Goal: Task Accomplishment & Management: Manage account settings

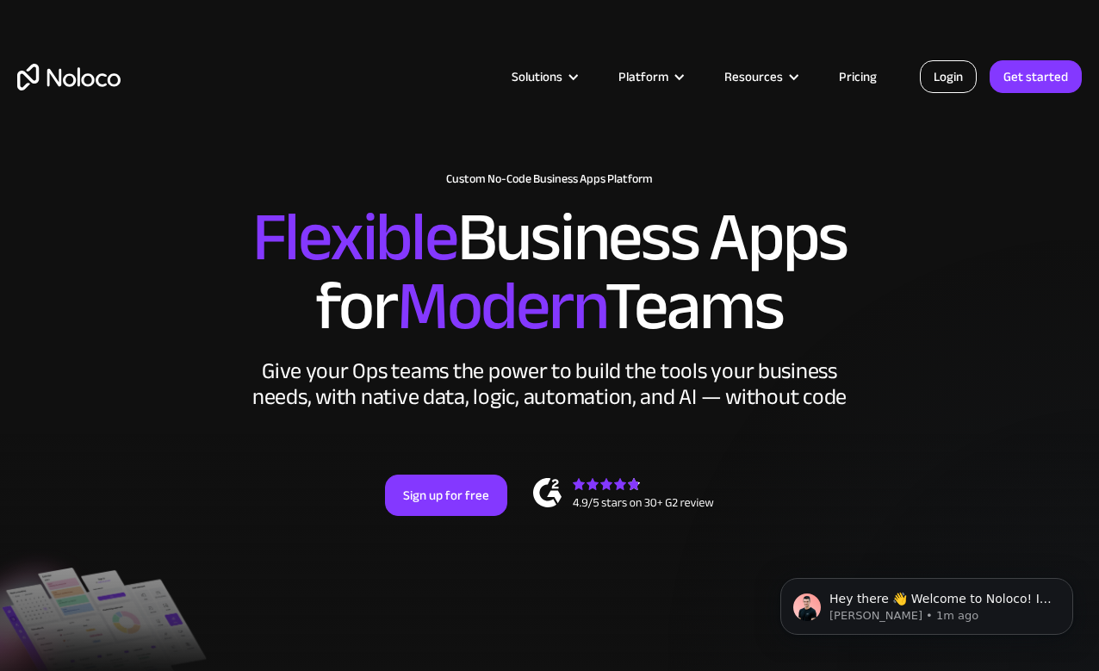
click at [938, 76] on link "Login" at bounding box center [948, 76] width 57 height 33
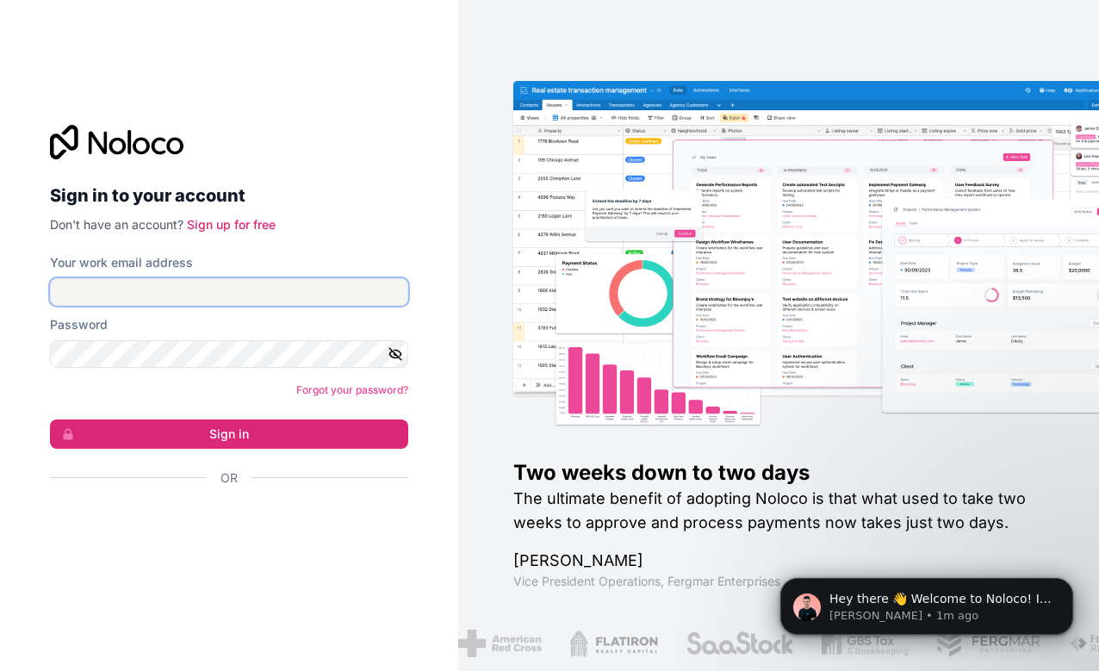
click at [192, 290] on input "Your work email address" at bounding box center [229, 292] width 358 height 28
type input "[EMAIL_ADDRESS][DOMAIN_NAME]"
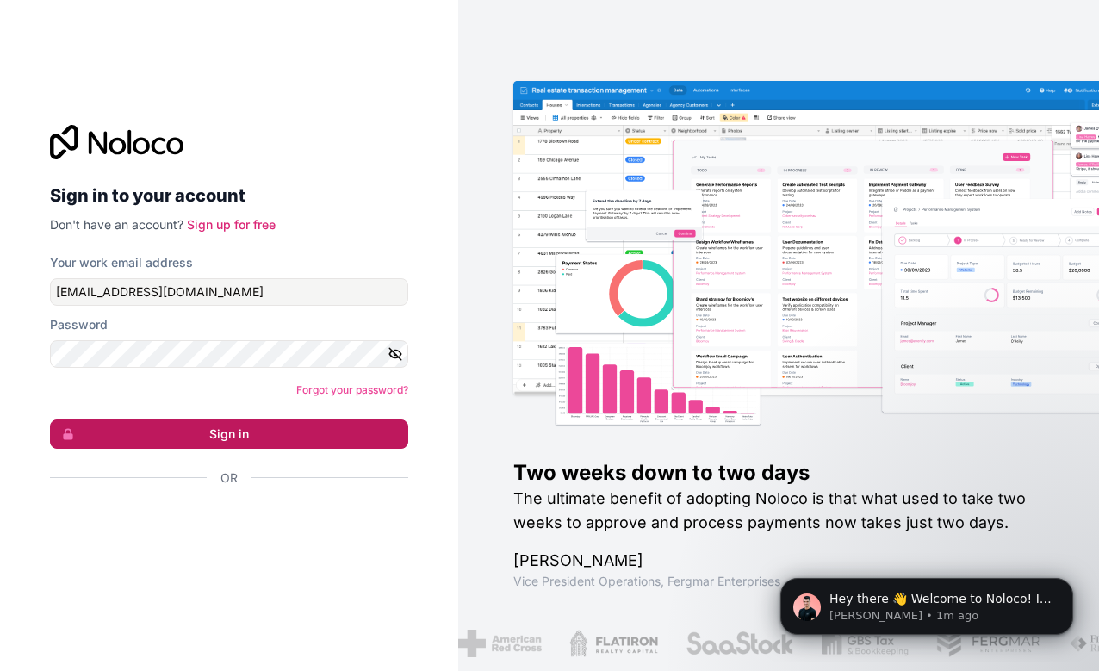
click at [171, 430] on button "Sign in" at bounding box center [229, 433] width 358 height 29
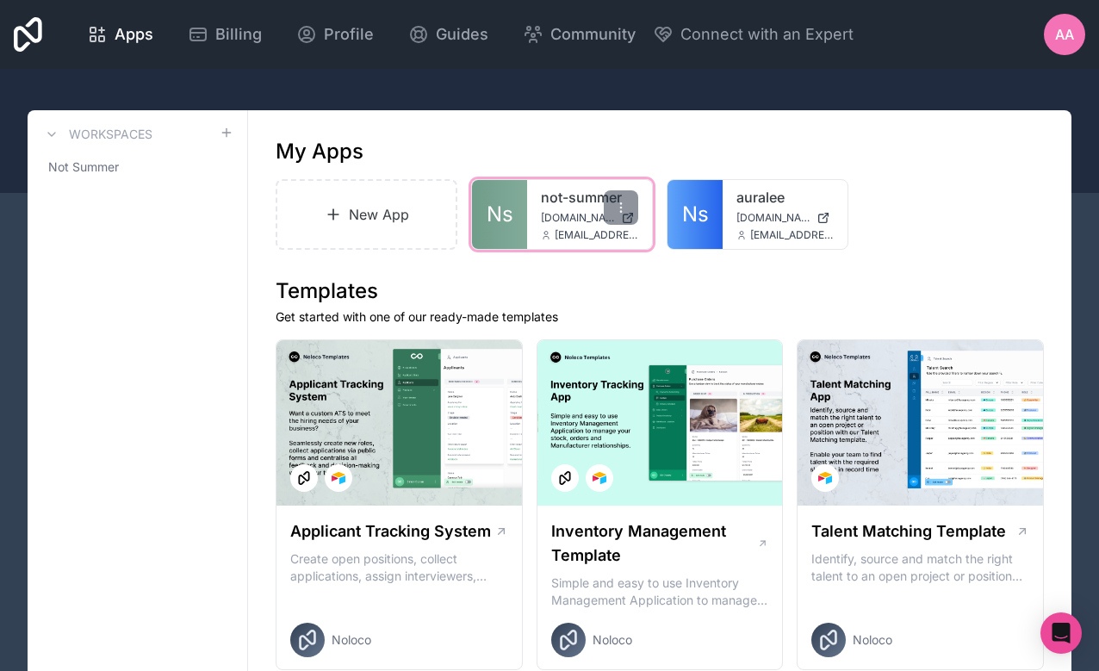
click at [527, 210] on div "not-summer [DOMAIN_NAME] [EMAIL_ADDRESS][DOMAIN_NAME]" at bounding box center [589, 214] width 125 height 69
click at [532, 233] on div "not-summer [DOMAIN_NAME] [EMAIL_ADDRESS][DOMAIN_NAME]" at bounding box center [589, 214] width 125 height 69
click at [549, 211] on span "[DOMAIN_NAME]" at bounding box center [577, 218] width 73 height 14
